Goal: Information Seeking & Learning: Find specific fact

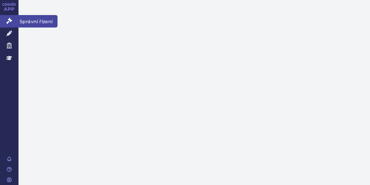
click at [12, 19] on link "Správní řízení" at bounding box center [9, 21] width 18 height 12
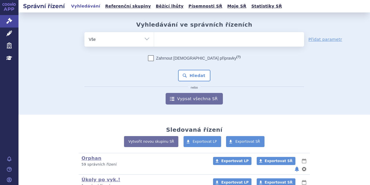
click at [163, 42] on ul at bounding box center [229, 38] width 150 height 12
click at [154, 42] on select at bounding box center [154, 39] width 0 height 14
paste input "SUKLS154185/2025"
type input "SUKLS154185/2025"
select select "SUKLS154185/2025"
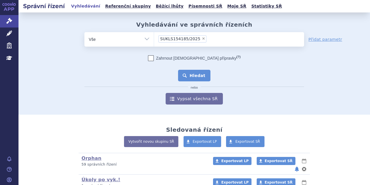
click at [181, 74] on button "Hledat" at bounding box center [194, 76] width 33 height 12
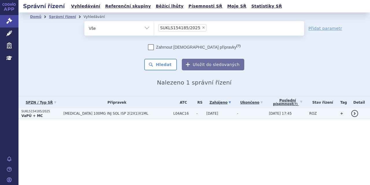
click at [116, 116] on td "TREMFYA 100MG INJ SOL ISP 2(2X1)X1ML" at bounding box center [115, 113] width 110 height 11
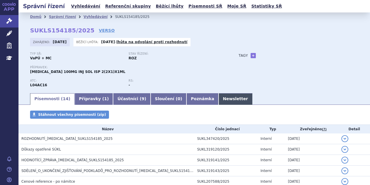
click at [218, 96] on link "Newsletter" at bounding box center [235, 99] width 34 height 12
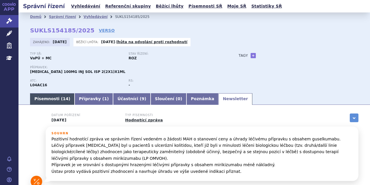
click at [41, 101] on link "Písemnosti ( 14 )" at bounding box center [52, 99] width 44 height 12
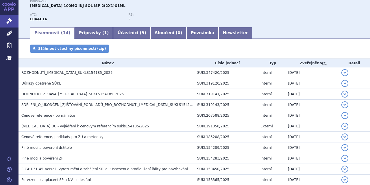
scroll to position [64, 0]
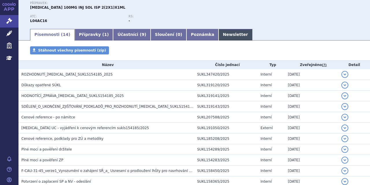
click at [218, 37] on link "Newsletter" at bounding box center [235, 35] width 34 height 12
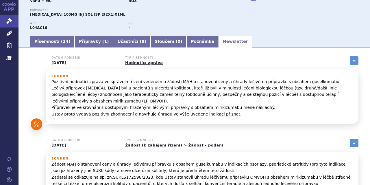
scroll to position [42, 0]
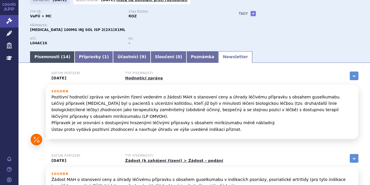
click at [51, 56] on link "Písemnosti ( 14 )" at bounding box center [52, 57] width 44 height 12
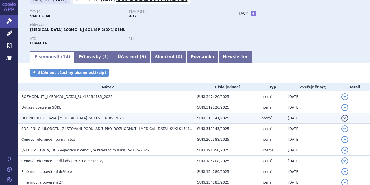
click at [75, 118] on span "HODNOTÍCÍ_ZPRÁVA_TREMFYA_SUKLS154185_2025" at bounding box center [72, 118] width 103 height 4
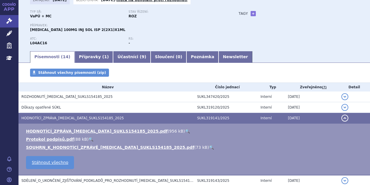
click at [185, 131] on link "🔍" at bounding box center [187, 131] width 5 height 5
click at [209, 146] on link "🔍" at bounding box center [211, 147] width 5 height 5
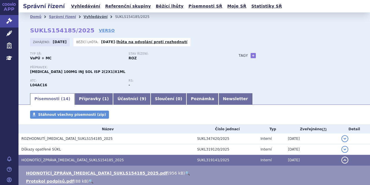
click at [91, 15] on link "Vyhledávání" at bounding box center [95, 17] width 24 height 4
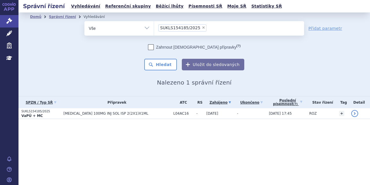
click at [202, 28] on span "×" at bounding box center [203, 27] width 3 height 3
click at [154, 28] on select "SUKLS154185/2025" at bounding box center [154, 28] width 0 height 14
select select
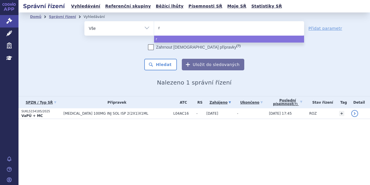
type input "ry"
type input "ryb"
type input "rybr"
type input "rybre"
type input "rybrev"
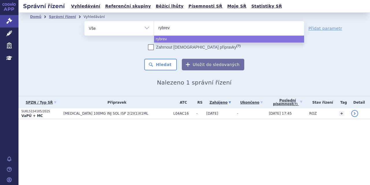
type input "rybreva"
type input "rybrevan"
type input "rybrevant"
select select "[MEDICAL_DATA]"
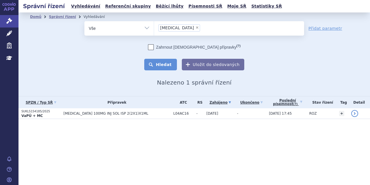
click at [173, 59] on button "Hledat" at bounding box center [160, 65] width 33 height 12
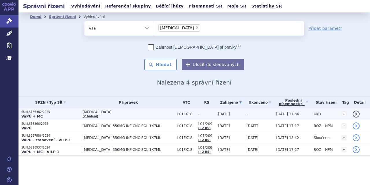
click at [104, 115] on td "[MEDICAL_DATA] (2 balení)" at bounding box center [127, 114] width 95 height 12
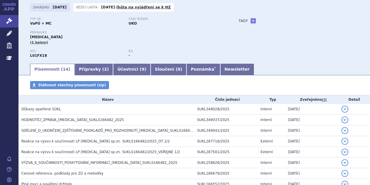
scroll to position [36, 0]
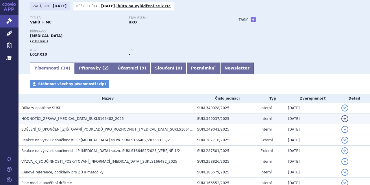
click at [90, 119] on span "HODNOTÍCÍ_ZPRÁVA_RYBREVANT_SUKLS166482_2025" at bounding box center [72, 118] width 103 height 4
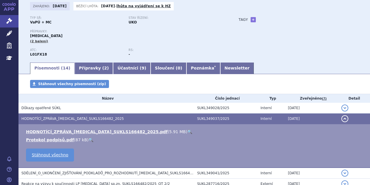
click at [187, 130] on link "🔍" at bounding box center [189, 131] width 5 height 5
click at [85, 65] on link "Přípravky ( 2 )" at bounding box center [94, 68] width 38 height 12
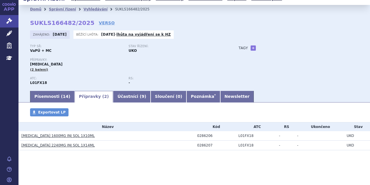
scroll to position [8, 0]
drag, startPoint x: 81, startPoint y: 136, endPoint x: 22, endPoint y: 137, distance: 59.5
click at [22, 137] on h3 "RYBREVANT 1600MG INJ SOL 1X10ML" at bounding box center [107, 136] width 173 height 6
copy link "RYBREVANT 1600MG INJ SOL 1X10ML"
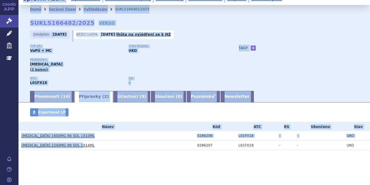
drag, startPoint x: 83, startPoint y: 144, endPoint x: 10, endPoint y: 143, distance: 73.1
click at [10, 143] on div "APP Správní řízení Léčivé přípravky Zdravotnické prostředky Education Notifikac…" at bounding box center [185, 92] width 370 height 185
click at [55, 162] on section "Domů Správní řízení Vyhledávání SUKLS166482/2025 SUKLS166482/2025 VERSO Zahájen…" at bounding box center [193, 95] width 351 height 180
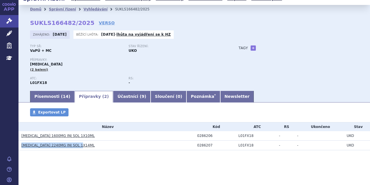
drag, startPoint x: 82, startPoint y: 146, endPoint x: 21, endPoint y: 144, distance: 61.9
click at [21, 144] on td "RYBREVANT 2240MG INJ SOL 1X14ML" at bounding box center [106, 145] width 176 height 10
copy link "RYBREVANT 2240MG INJ SOL 1X14ML"
click at [57, 100] on link "Písemnosti ( 14 )" at bounding box center [52, 97] width 44 height 12
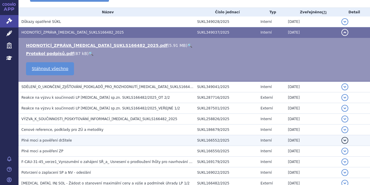
scroll to position [123, 0]
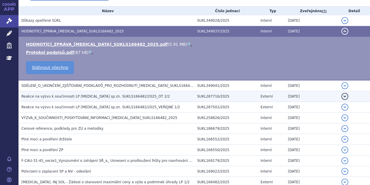
click at [141, 97] on span "Reakce na výzvu k součinnosti LP RYBREVANT sp.zn. SUKLS166482/2025_OT 2/2" at bounding box center [95, 96] width 148 height 4
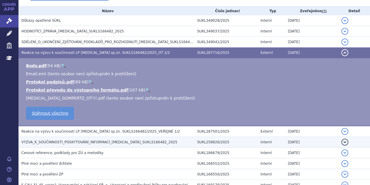
click at [113, 142] on span "VÝZVA_K_SOUČINNOSTI_POSKYTOVÁNÍ_INFORMACÍ_RYBREVANT_SUKLS166482_2025" at bounding box center [99, 142] width 156 height 4
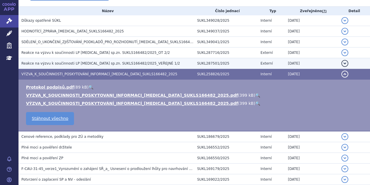
click at [122, 59] on td "Reakce na výzvu k součinnosti LP RYBREVANT sp.zn. SUKLS166482/2025_VEŘEJNÉ 1/2" at bounding box center [106, 63] width 176 height 11
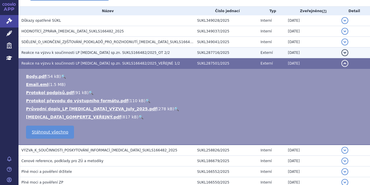
click at [155, 53] on h3 "Reakce na výzvu k součinnosti LP RYBREVANT sp.zn. SUKLS166482/2025_OT 2/2" at bounding box center [107, 53] width 173 height 6
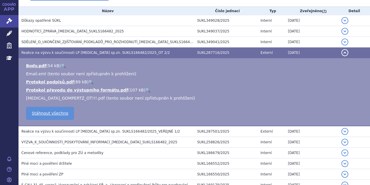
scroll to position [0, 0]
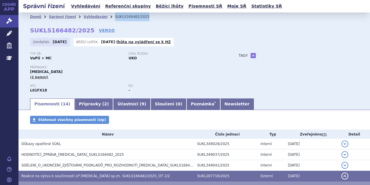
drag, startPoint x: 132, startPoint y: 17, endPoint x: 105, endPoint y: 16, distance: 27.2
click at [115, 16] on li "SUKLS166482/2025" at bounding box center [136, 16] width 42 height 9
copy li "SUKLS166482/2025"
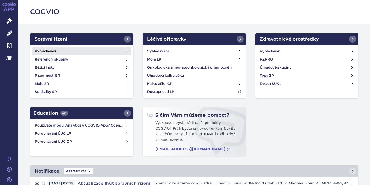
click at [52, 50] on h4 "Vyhledávání" at bounding box center [45, 51] width 21 height 6
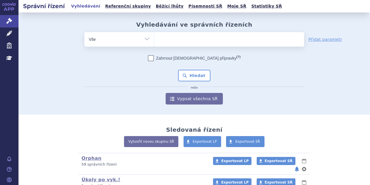
click at [187, 34] on ul at bounding box center [229, 38] width 150 height 12
click at [154, 34] on select at bounding box center [154, 39] width 0 height 14
click at [186, 38] on ul at bounding box center [229, 38] width 150 height 12
click at [154, 38] on select at bounding box center [154, 39] width 0 height 14
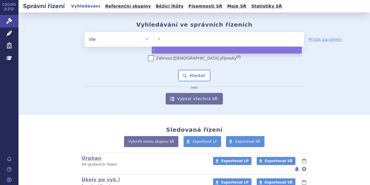
type input "ry"
type input "ryb"
type input "rybr"
type input "rybre"
type input "rybreva"
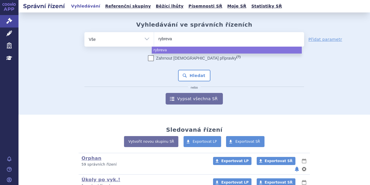
type input "rybrevan"
type input "rybrevant"
select select "rybrevant"
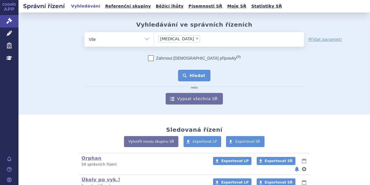
click at [191, 75] on button "Hledat" at bounding box center [194, 76] width 33 height 12
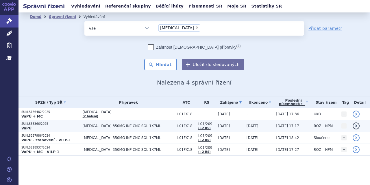
click at [51, 124] on p "SUKLS36366/2025" at bounding box center [50, 124] width 58 height 4
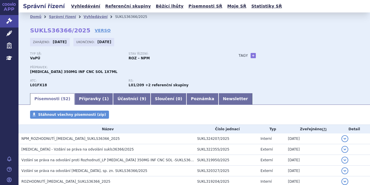
click at [90, 97] on link "Přípravky ( 1 )" at bounding box center [94, 99] width 38 height 12
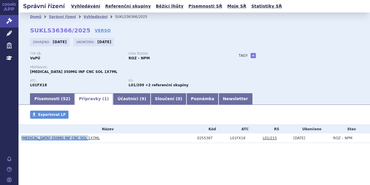
drag, startPoint x: 88, startPoint y: 137, endPoint x: 20, endPoint y: 138, distance: 68.7
click at [20, 138] on td "[MEDICAL_DATA] 350MG INF CNC SOL 1X7ML" at bounding box center [106, 138] width 176 height 10
copy link "[MEDICAL_DATA] 350MG INF CNC SOL 1X7ML"
